Goal: Task Accomplishment & Management: Manage account settings

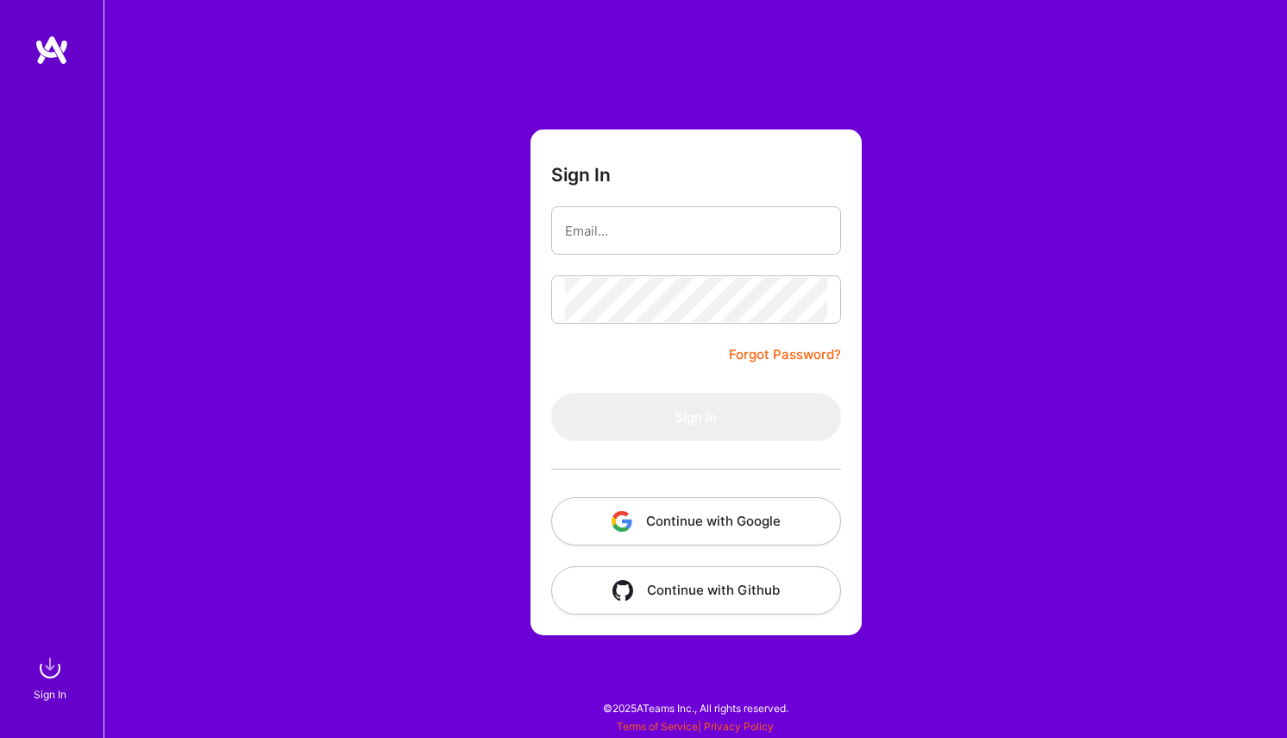
click at [714, 532] on button "Continue with Google" at bounding box center [696, 521] width 290 height 48
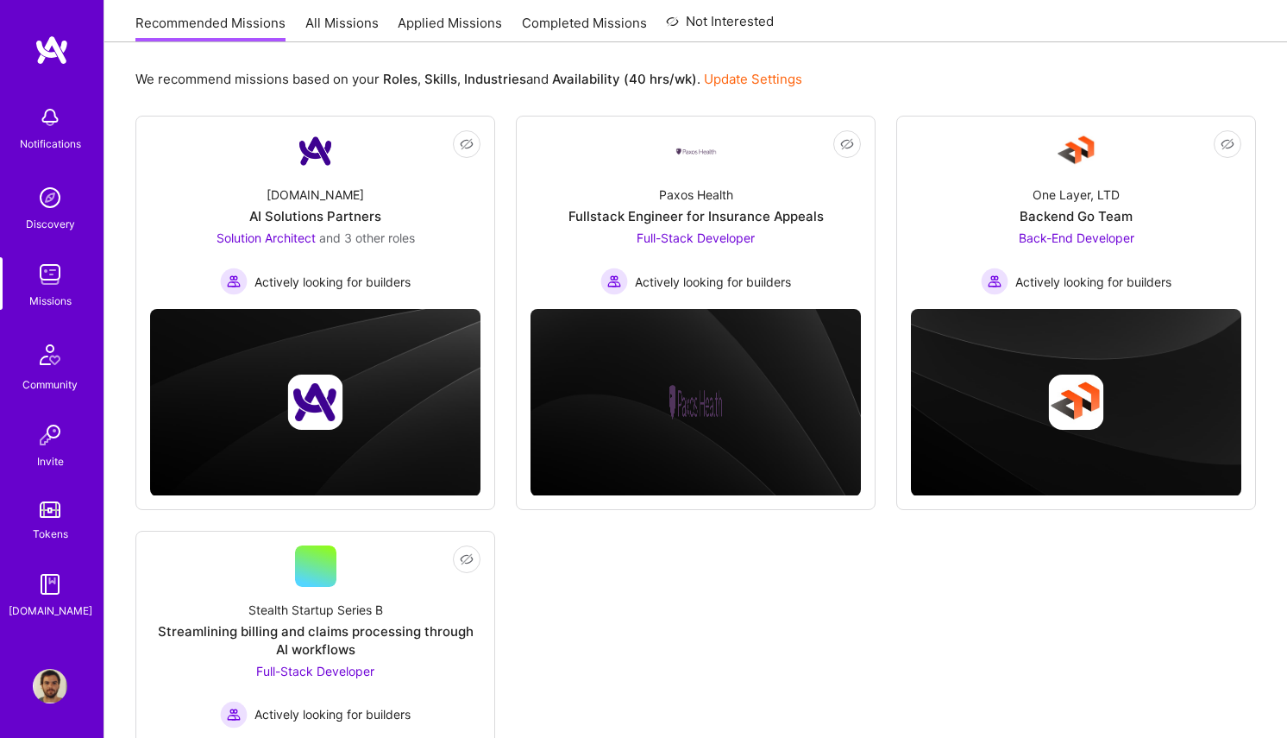
scroll to position [162, 0]
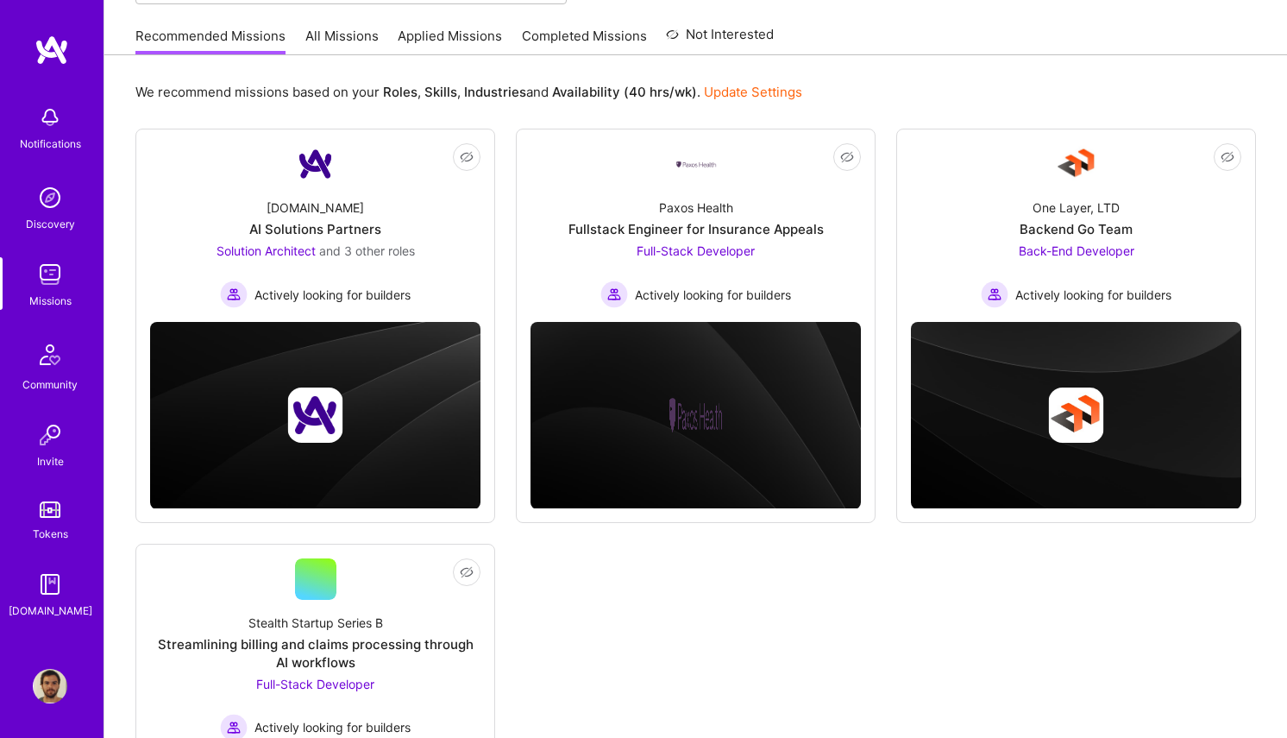
click at [420, 37] on link "Applied Missions" at bounding box center [450, 41] width 104 height 28
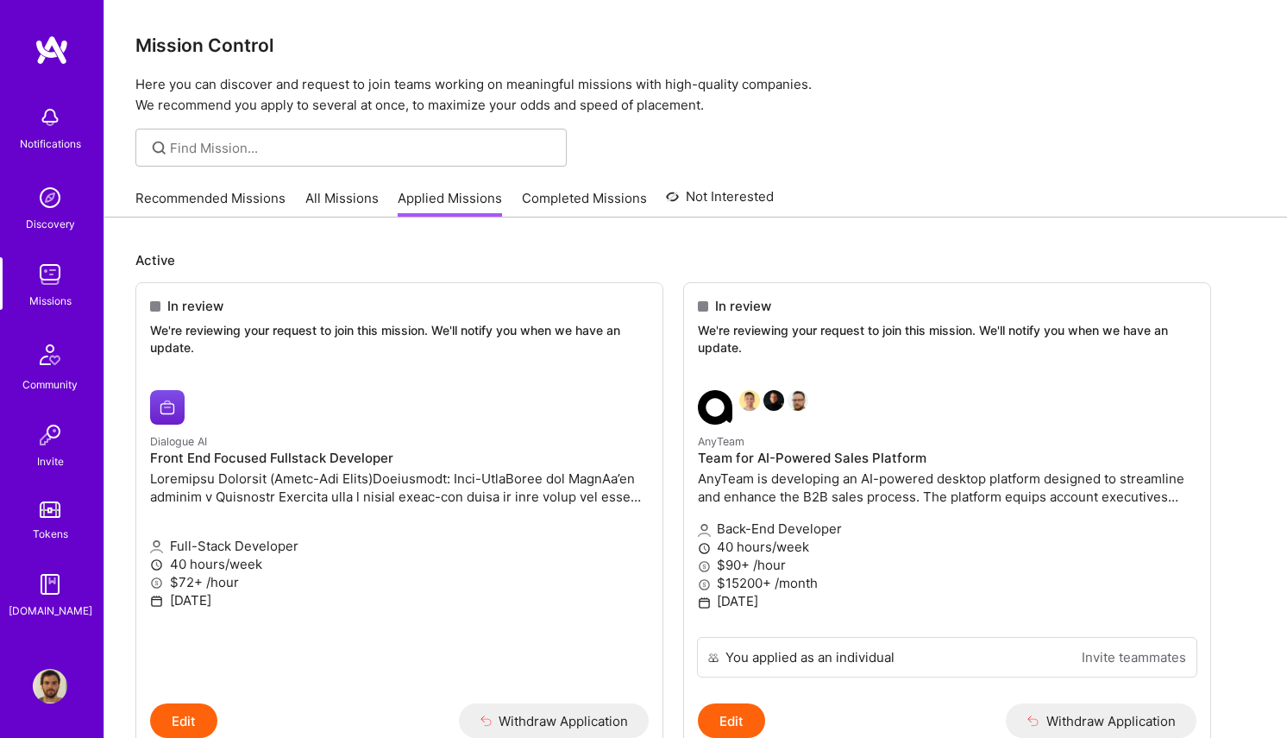
click at [49, 46] on img at bounding box center [52, 50] width 35 height 31
